Goal: Transaction & Acquisition: Purchase product/service

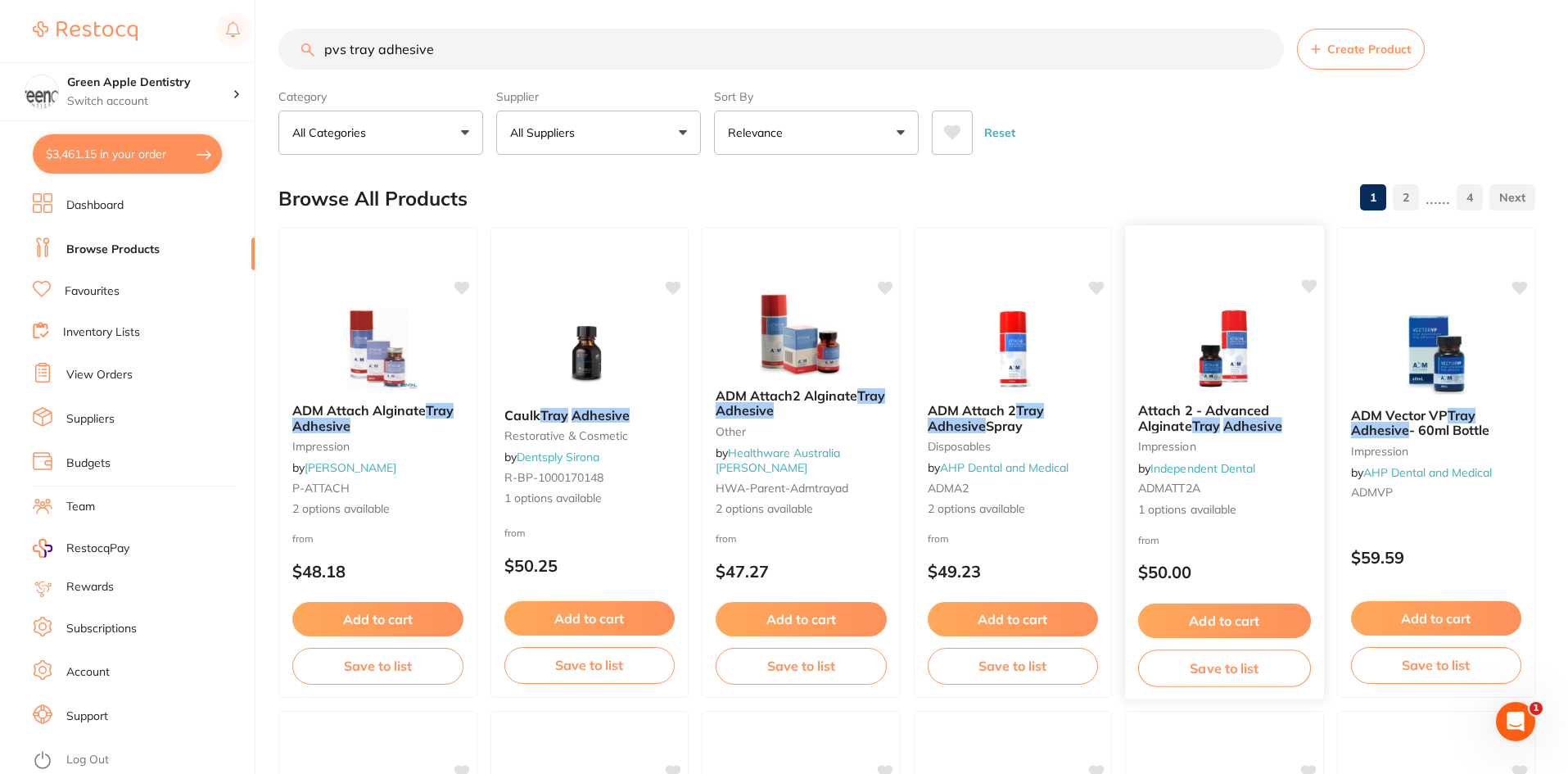
scroll to position [5, 0]
click at [133, 159] on button "$3,461.15 in your order" at bounding box center [127, 154] width 189 height 39
checkbox input "true"
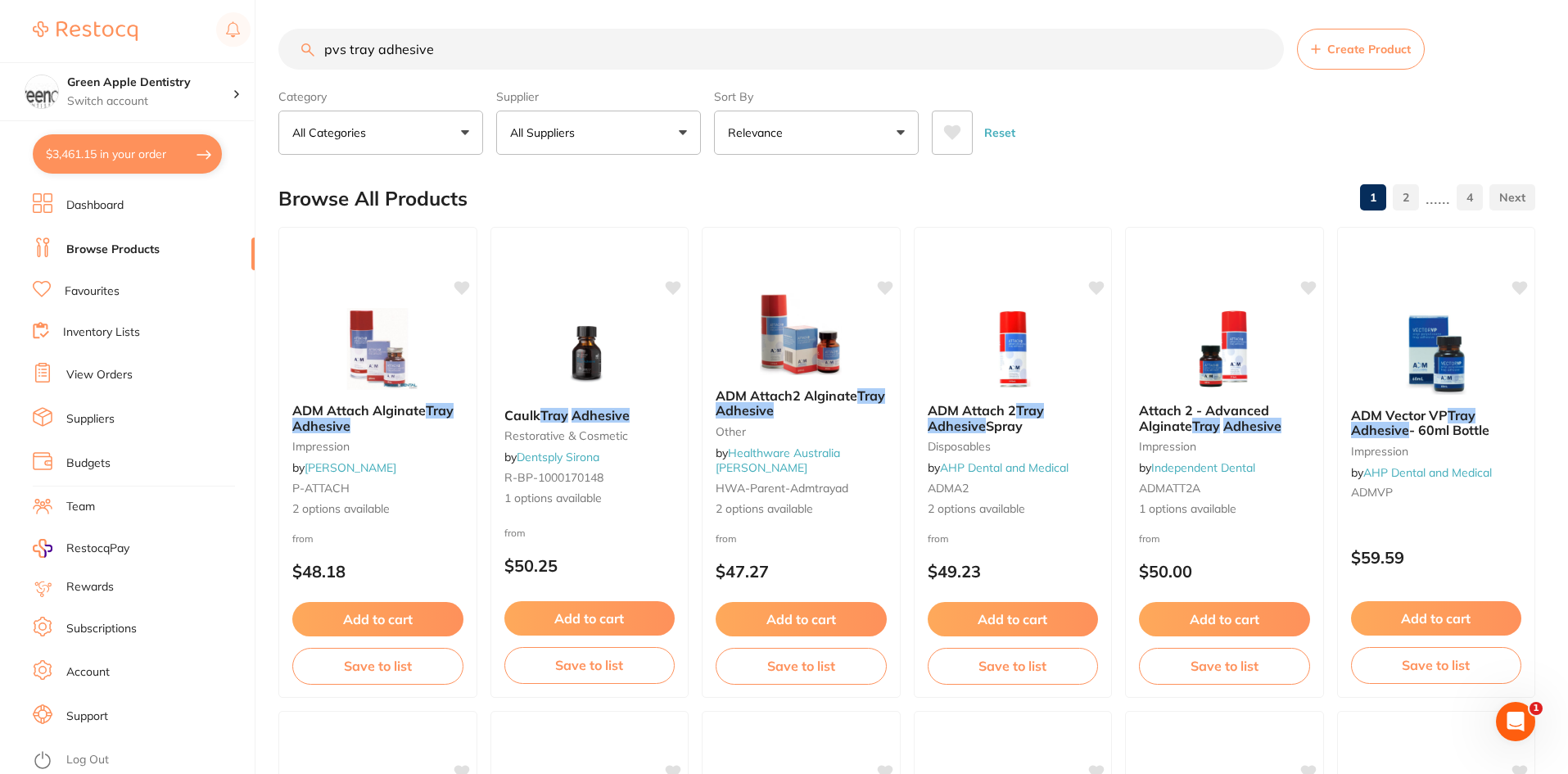
checkbox input "true"
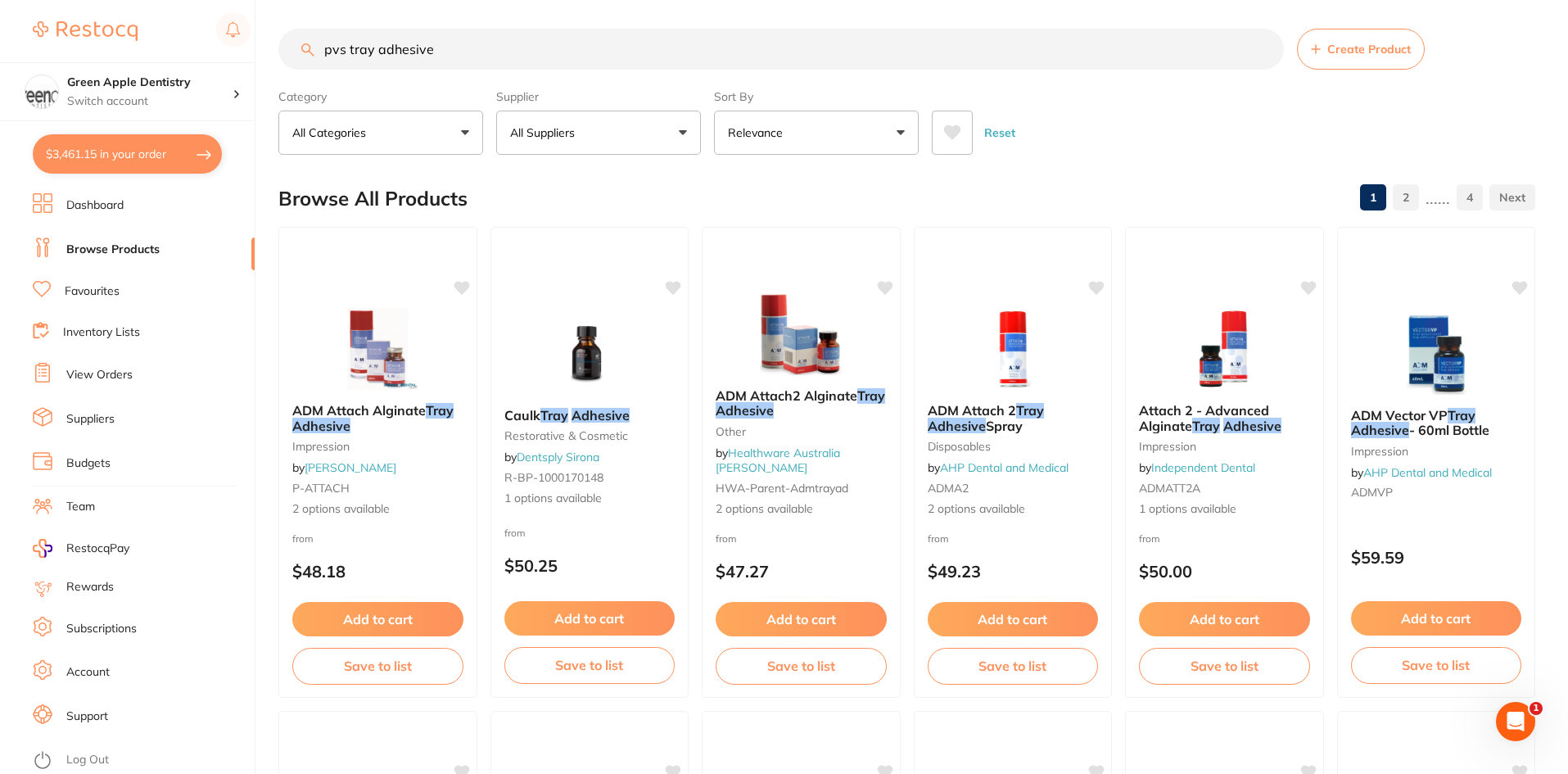
checkbox input "true"
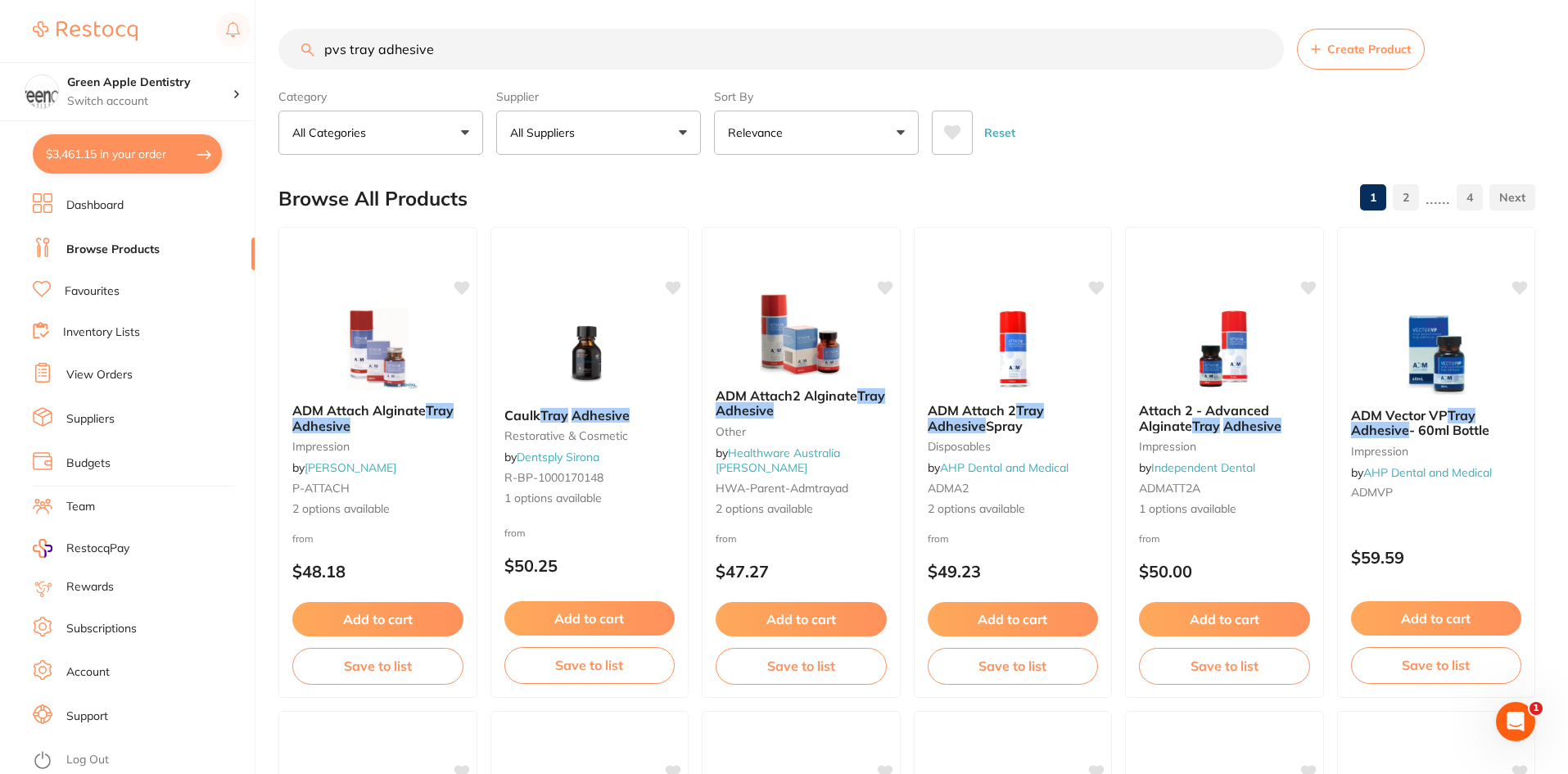
checkbox input "true"
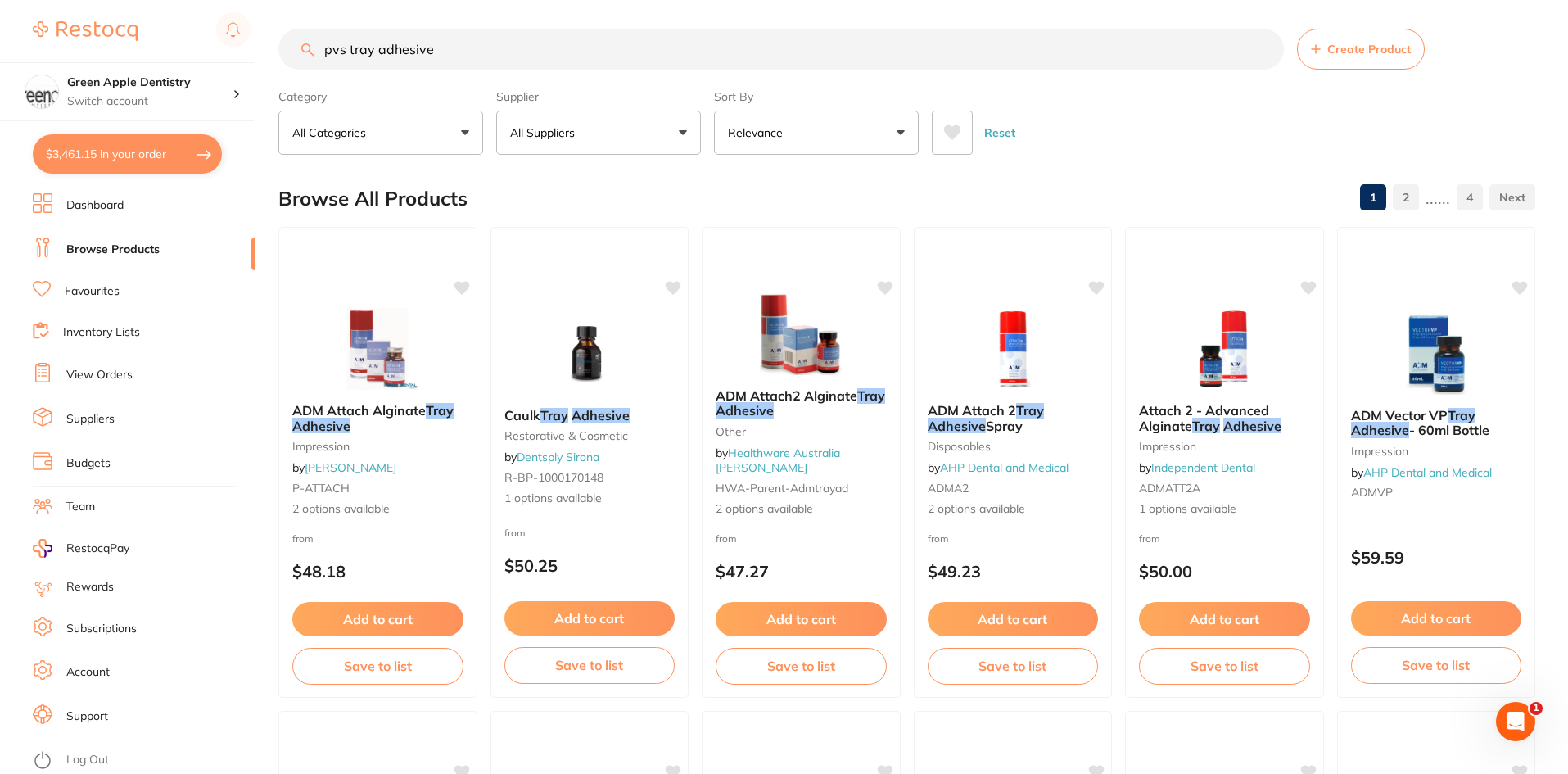
checkbox input "true"
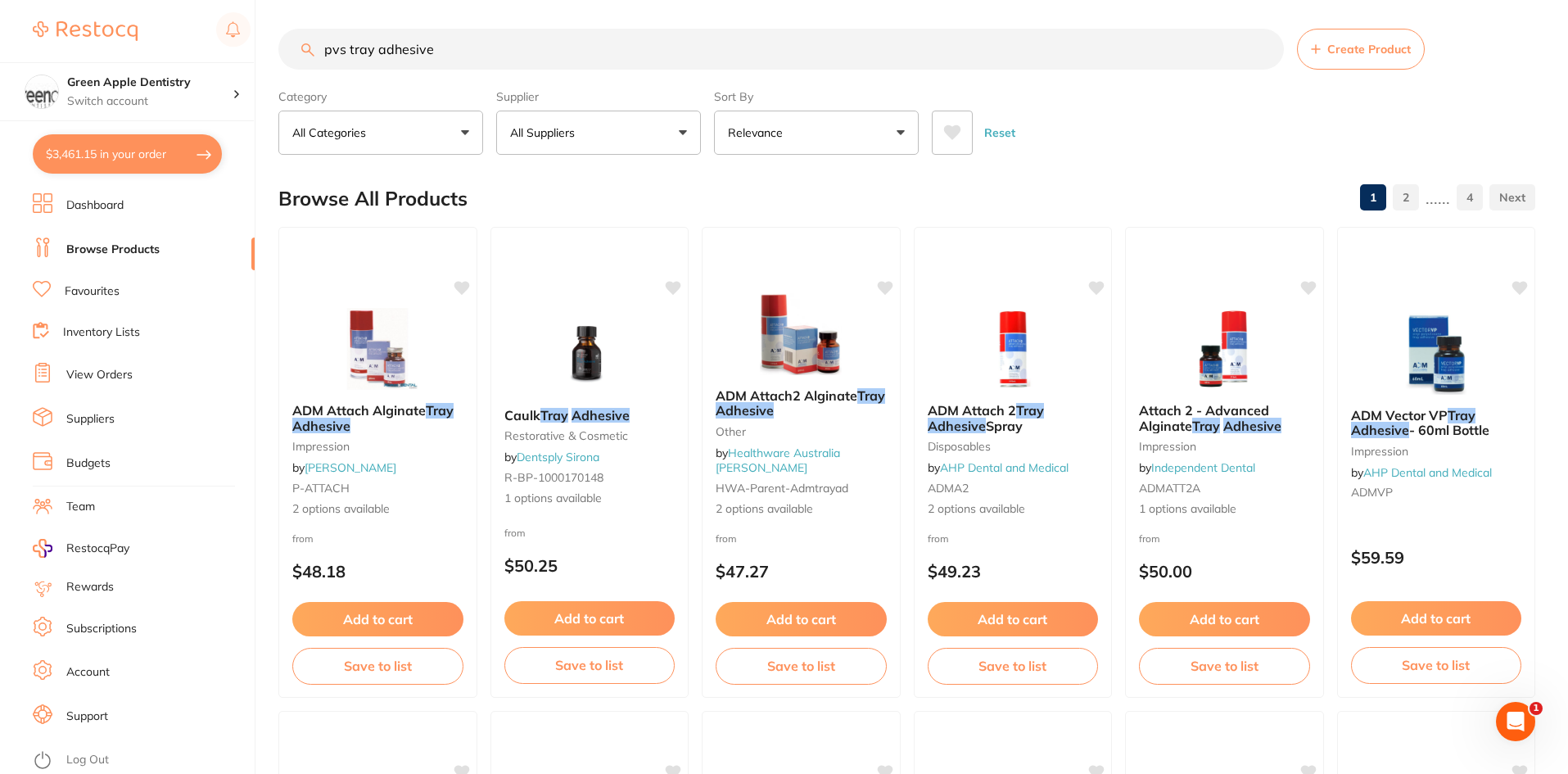
checkbox input "true"
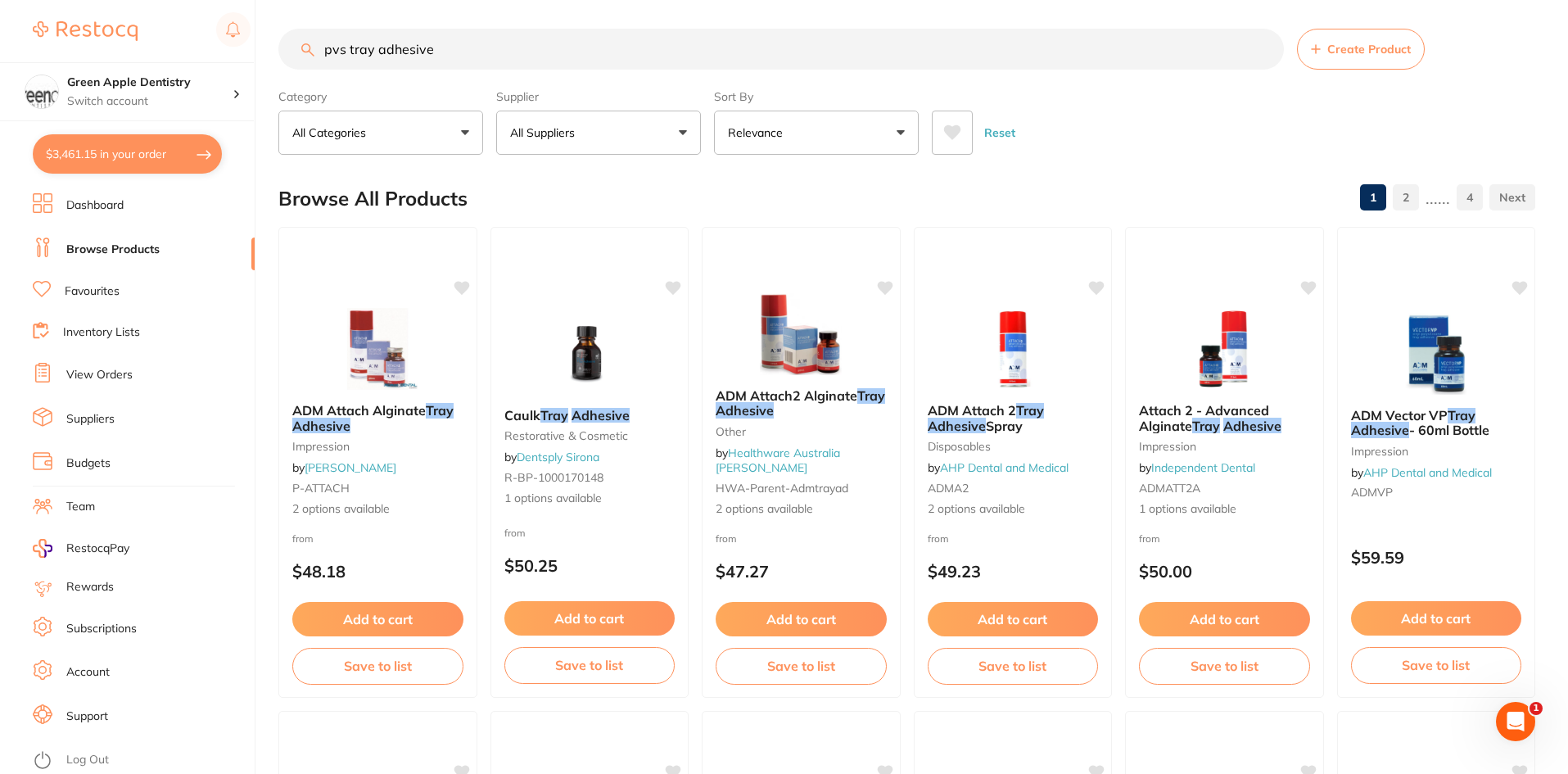
checkbox input "true"
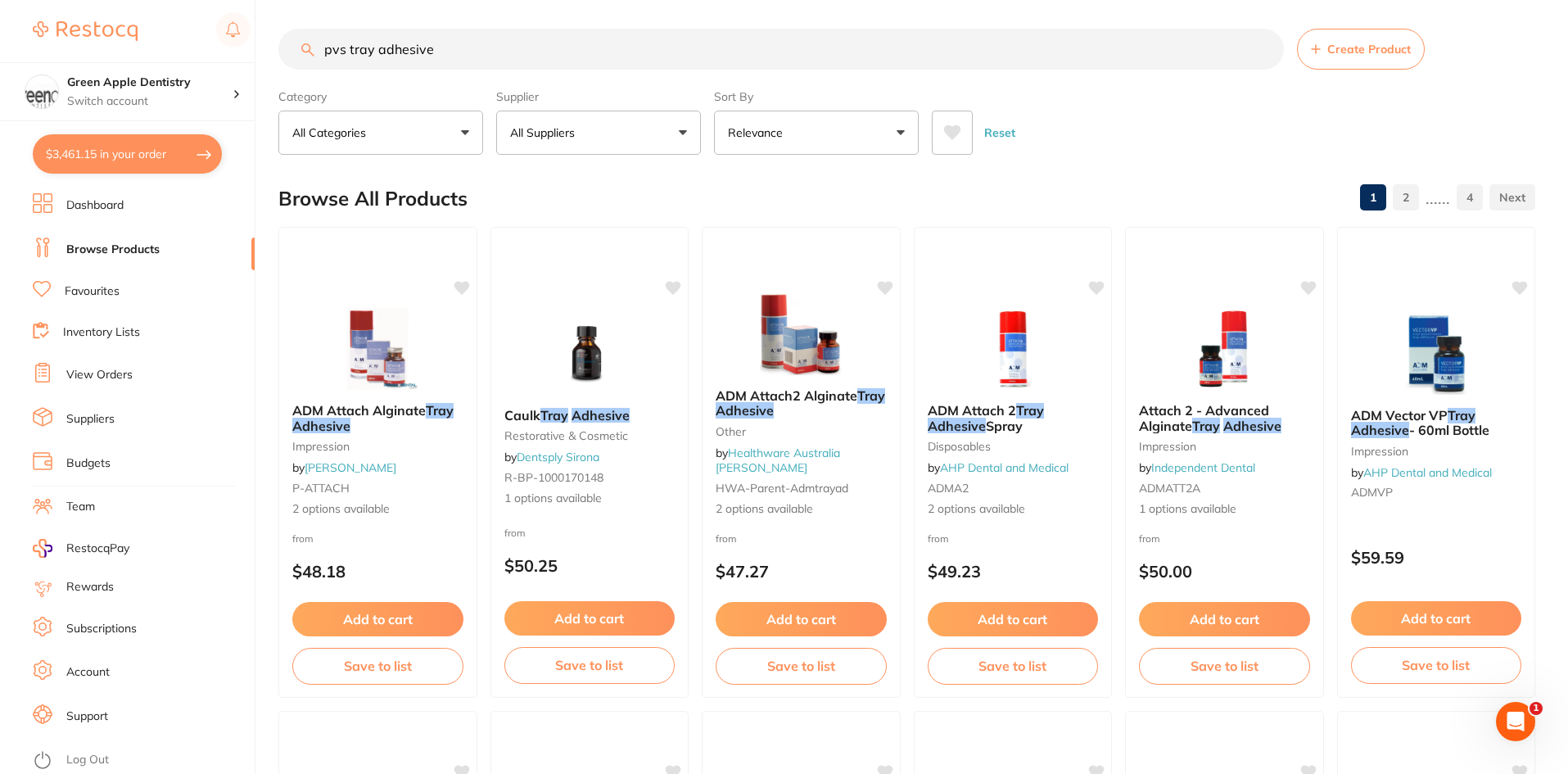
checkbox input "true"
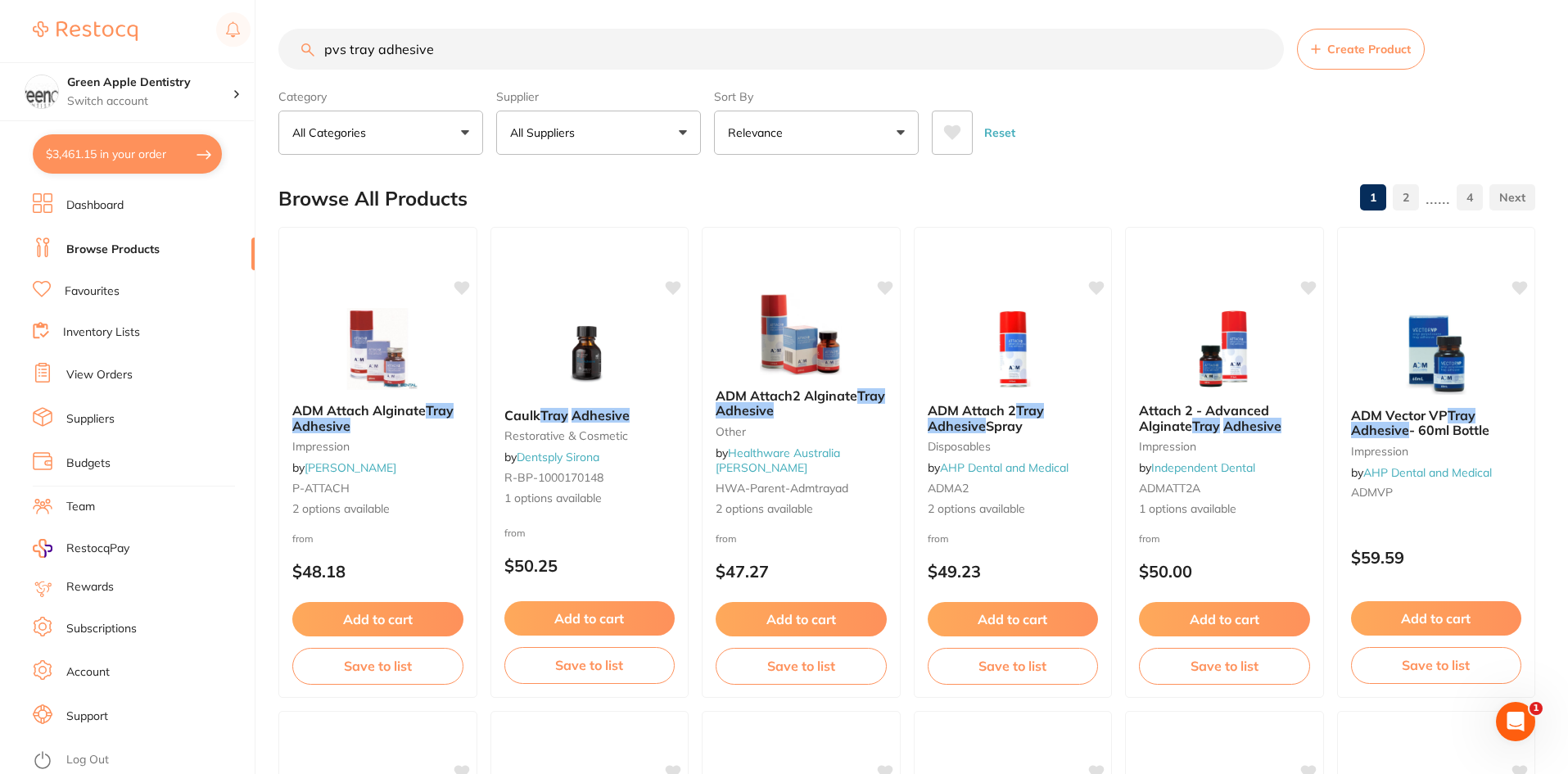
checkbox input "true"
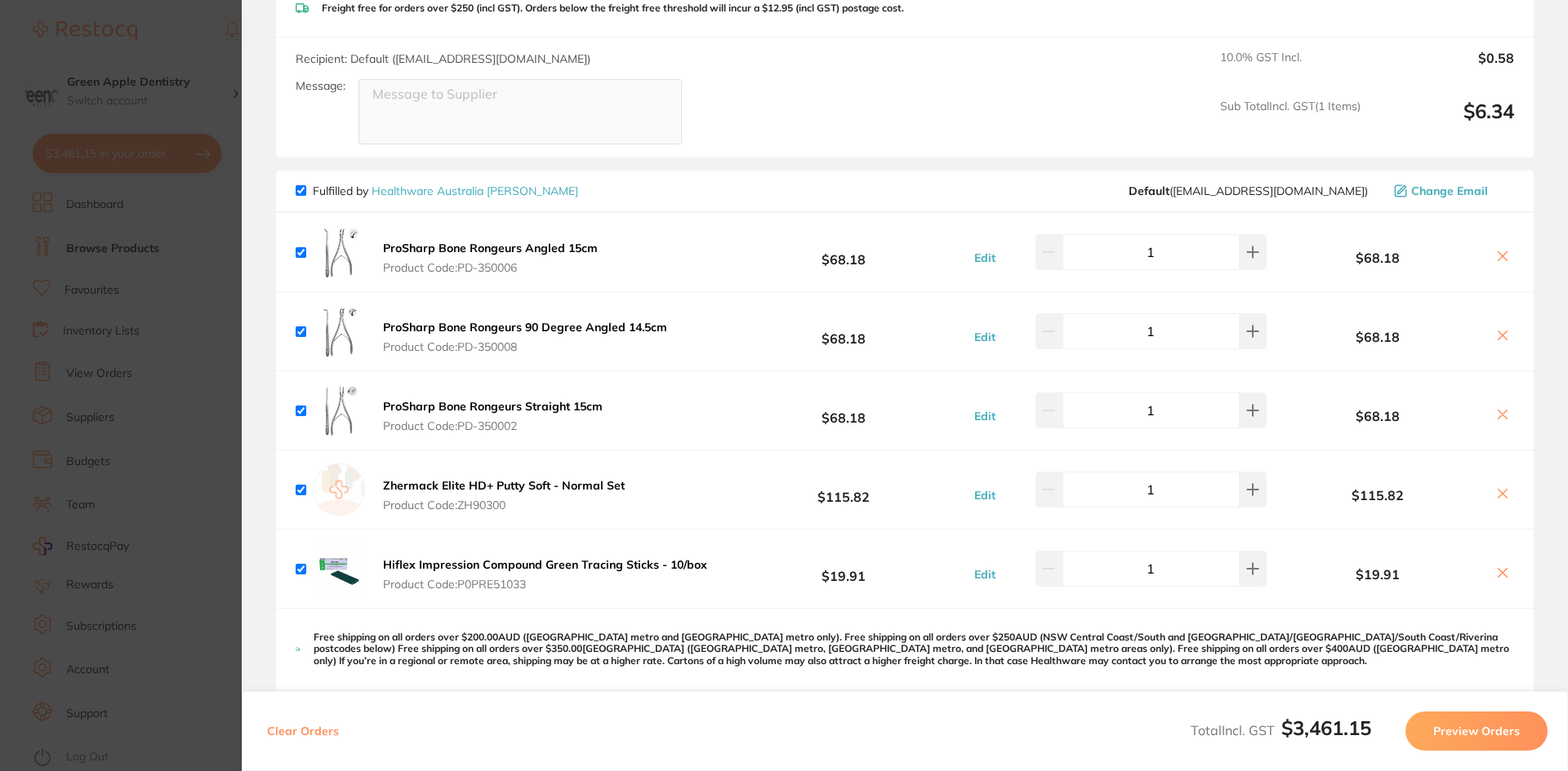
scroll to position [0, 0]
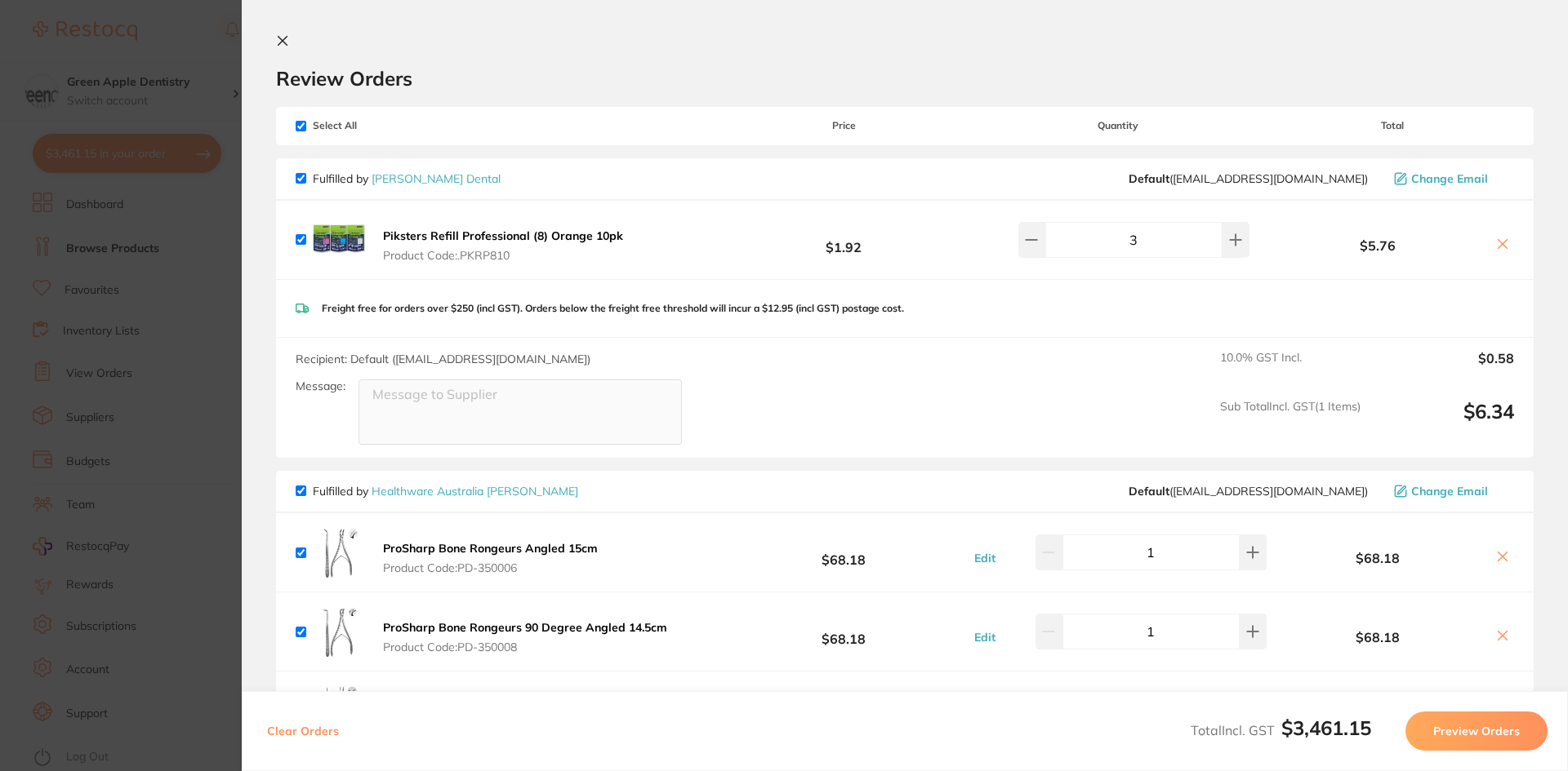
click at [280, 37] on icon at bounding box center [282, 41] width 13 height 13
